Goal: Task Accomplishment & Management: Use online tool/utility

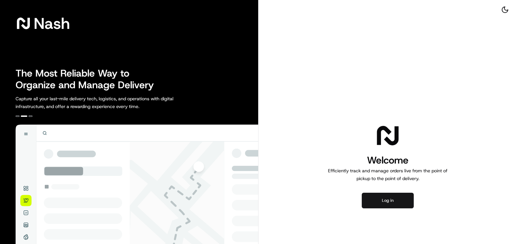
click at [400, 200] on button "Log in" at bounding box center [388, 201] width 52 height 16
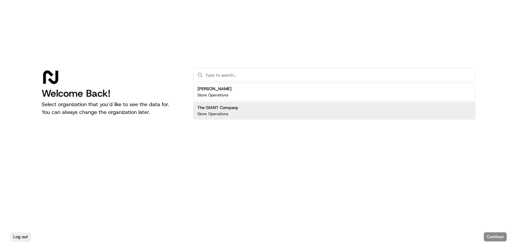
click at [256, 114] on div "The GIANT Company Store Operations" at bounding box center [334, 111] width 282 height 18
click at [492, 240] on button "Continue" at bounding box center [495, 237] width 23 height 9
